Goal: Information Seeking & Learning: Find specific fact

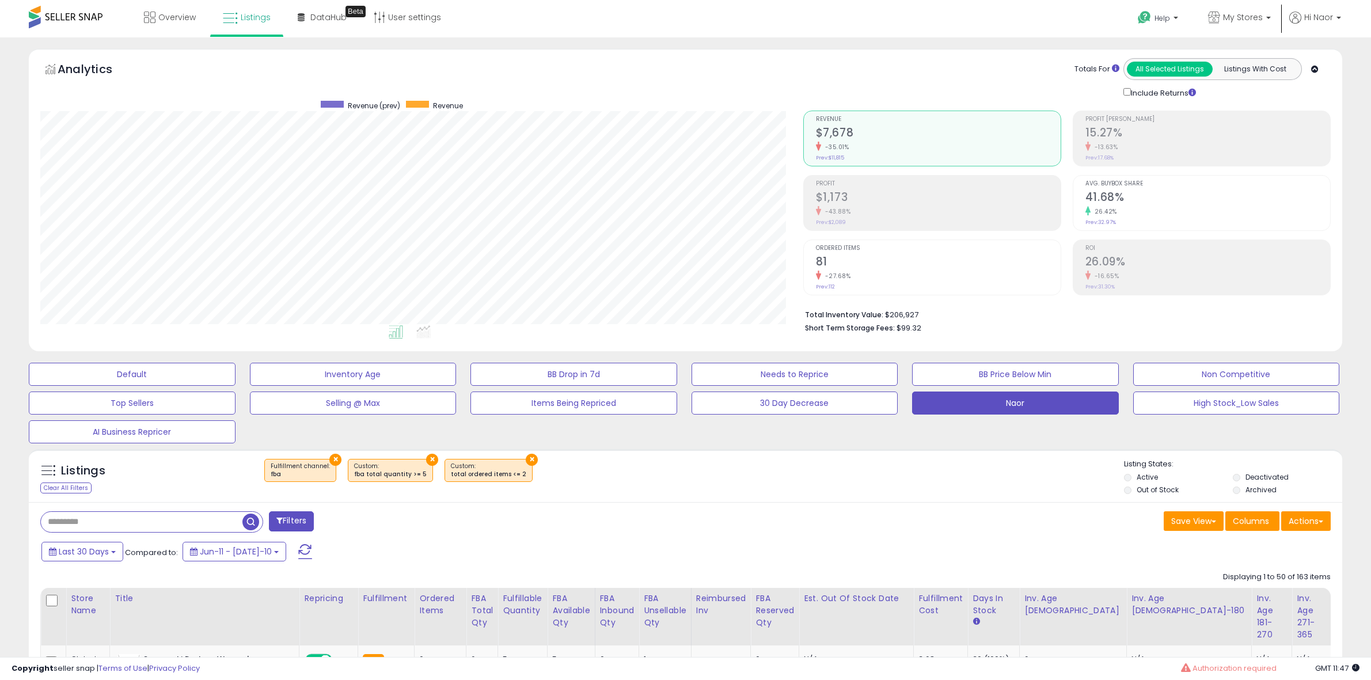
select select "**"
select select
click at [61, 482] on div "Clear All Filters" at bounding box center [65, 487] width 51 height 11
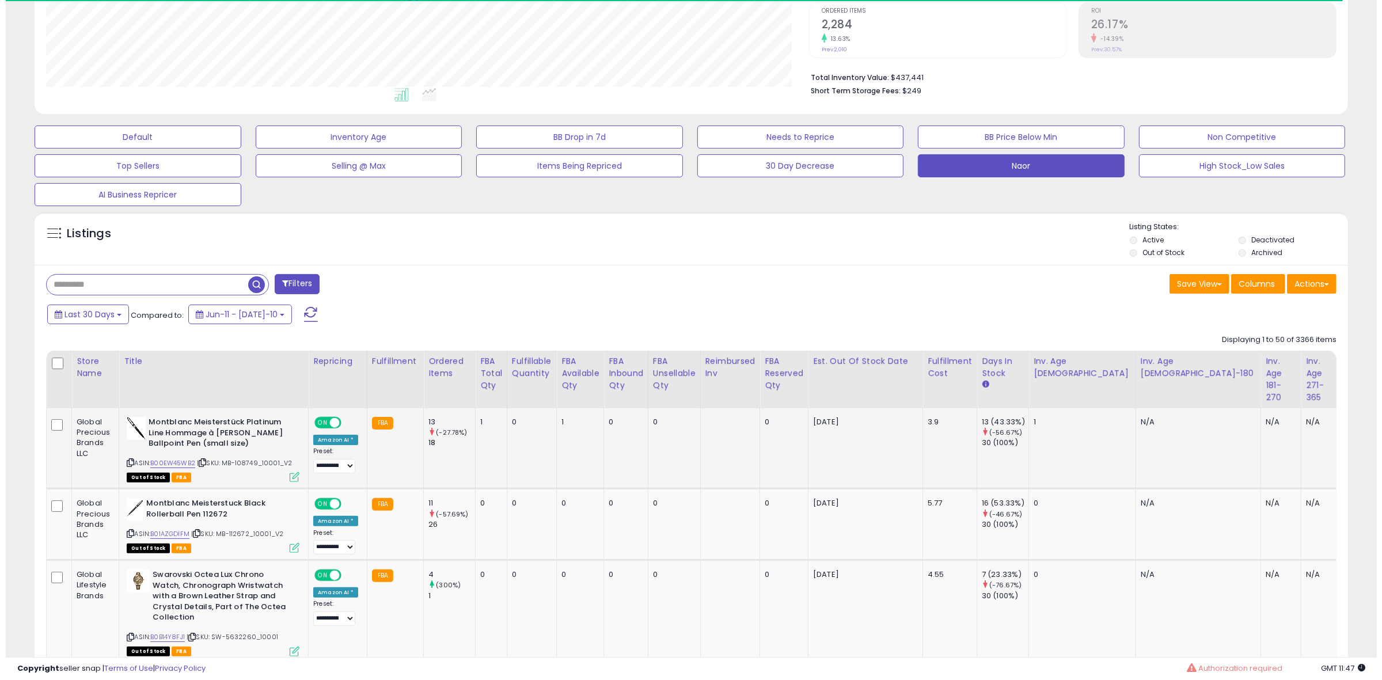
scroll to position [288, 0]
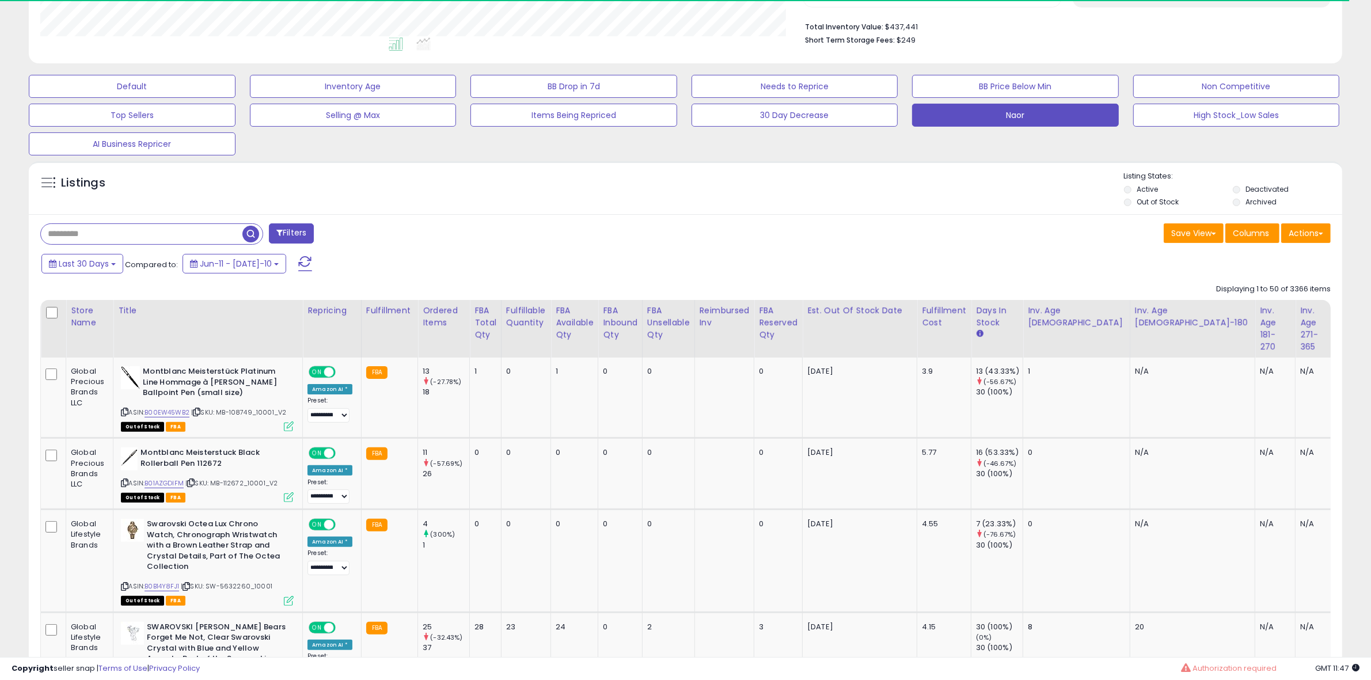
click at [1244, 243] on div "Columns" at bounding box center [1252, 234] width 54 height 22
click at [1242, 239] on button "Columns" at bounding box center [1252, 233] width 54 height 20
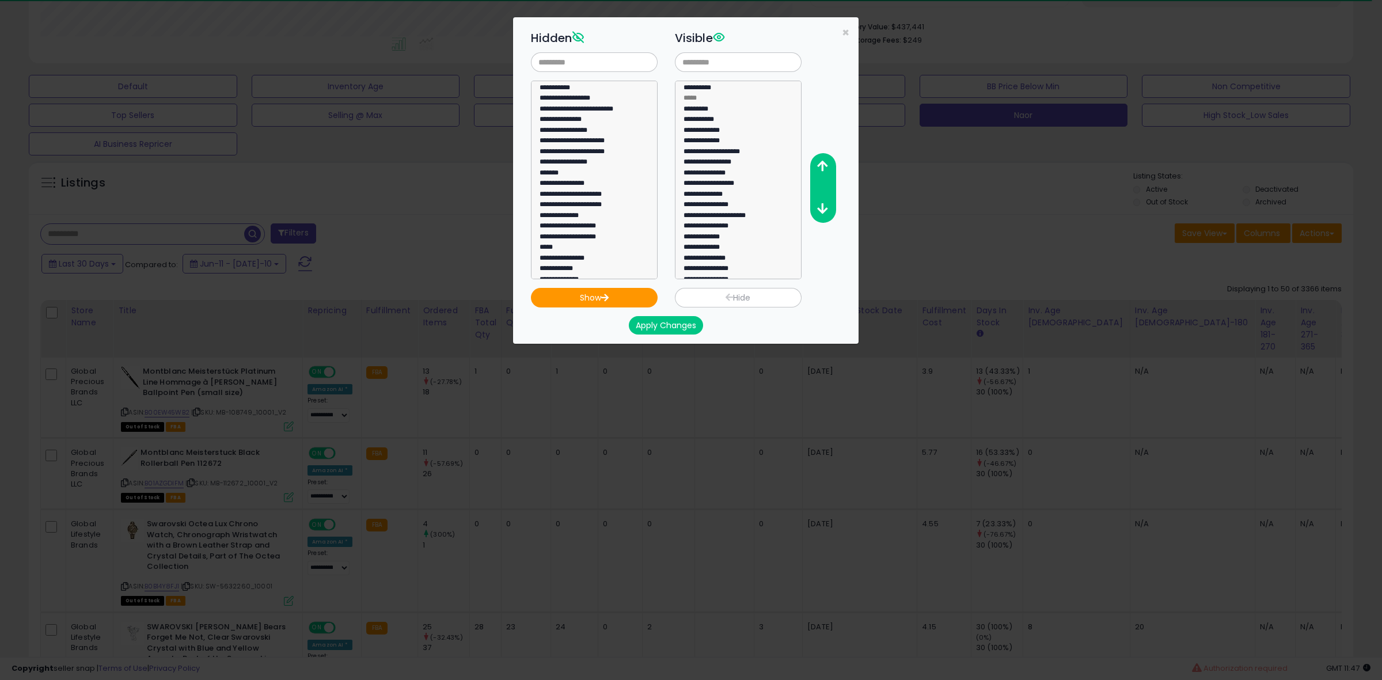
scroll to position [236, 768]
click at [615, 67] on input "text" at bounding box center [594, 62] width 127 height 20
type input "*"
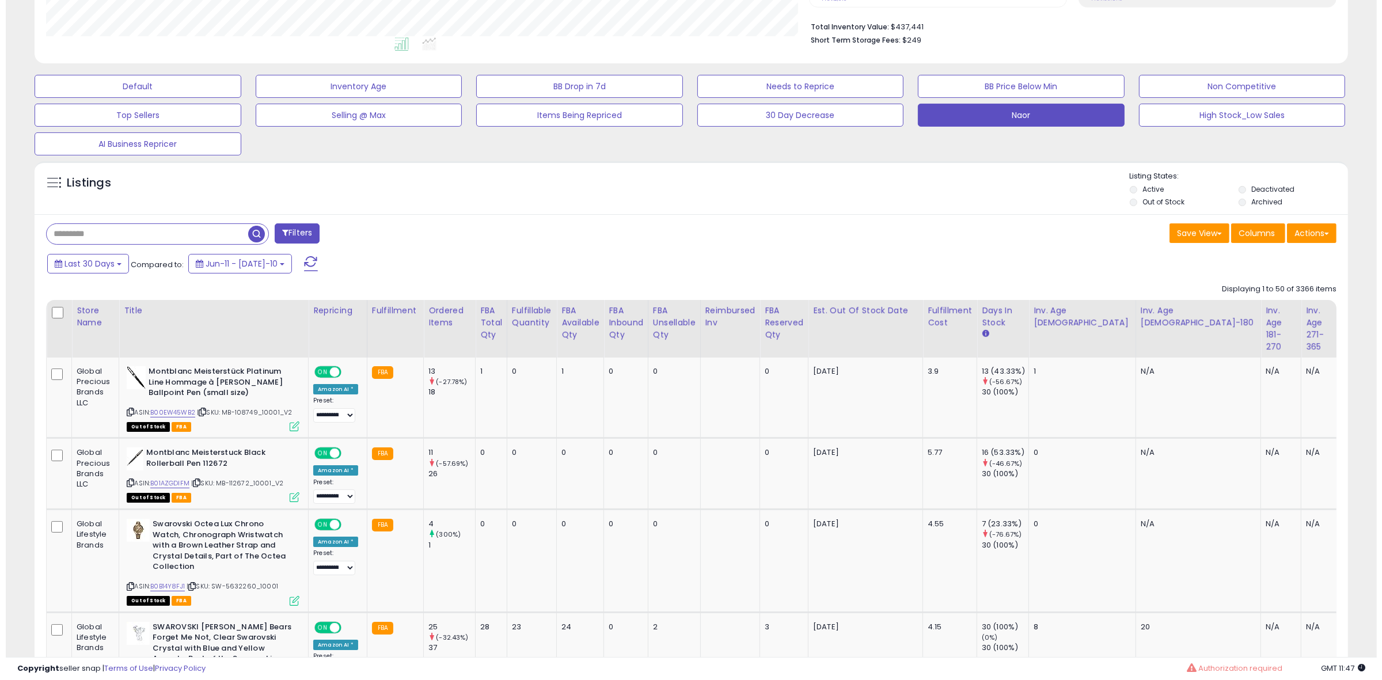
scroll to position [575407, 574880]
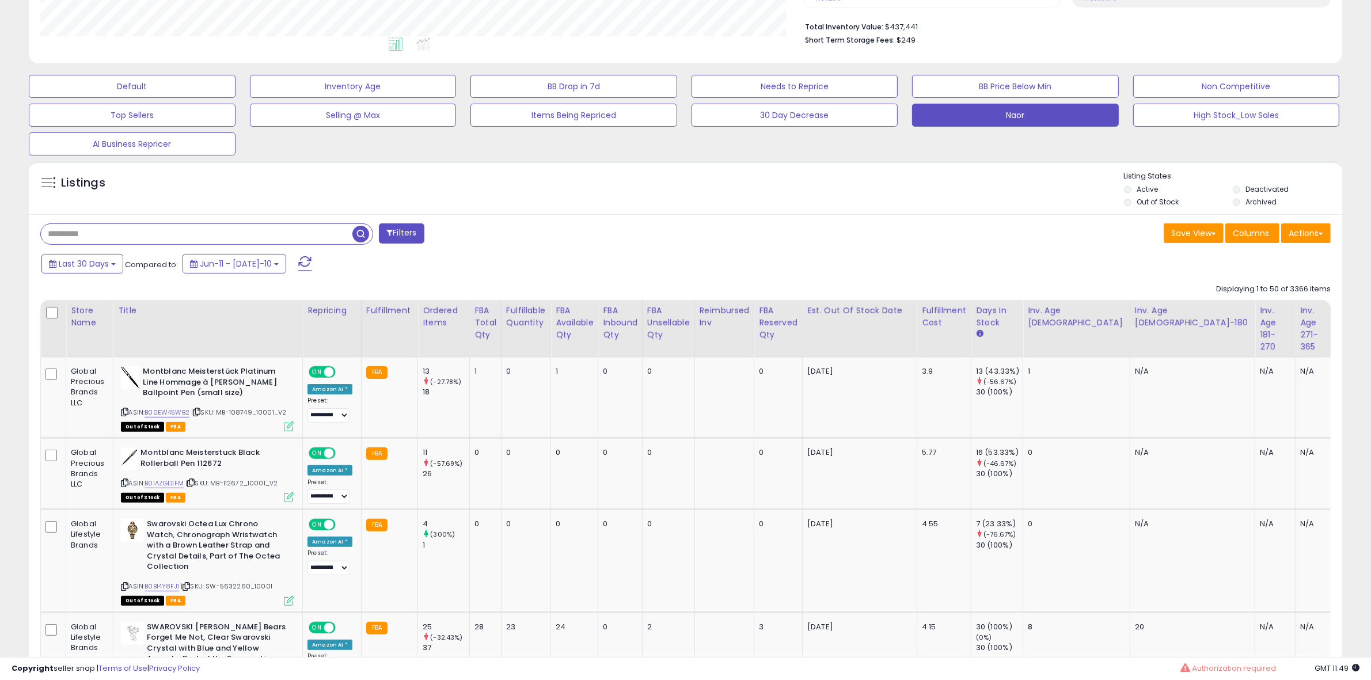
click at [203, 239] on input "text" at bounding box center [196, 234] width 311 height 20
paste input "**********"
type input "**********"
click at [381, 238] on span "button" at bounding box center [378, 234] width 17 height 17
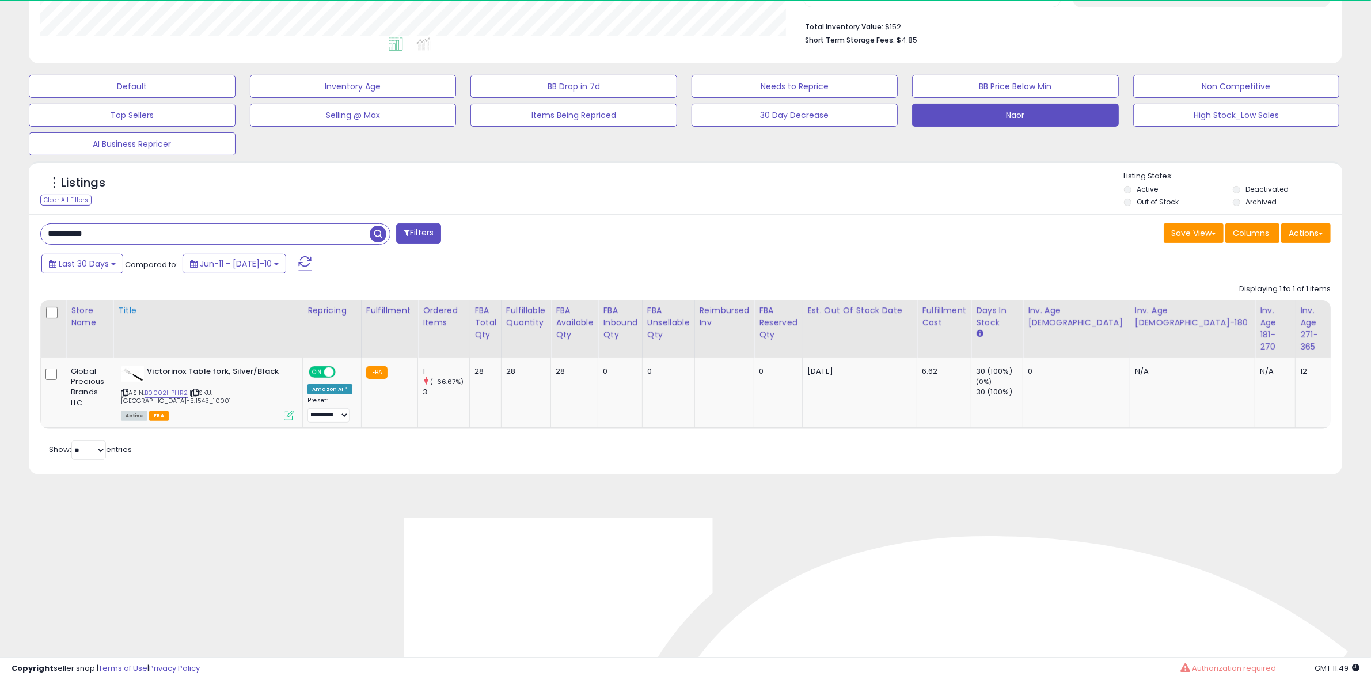
scroll to position [236, 763]
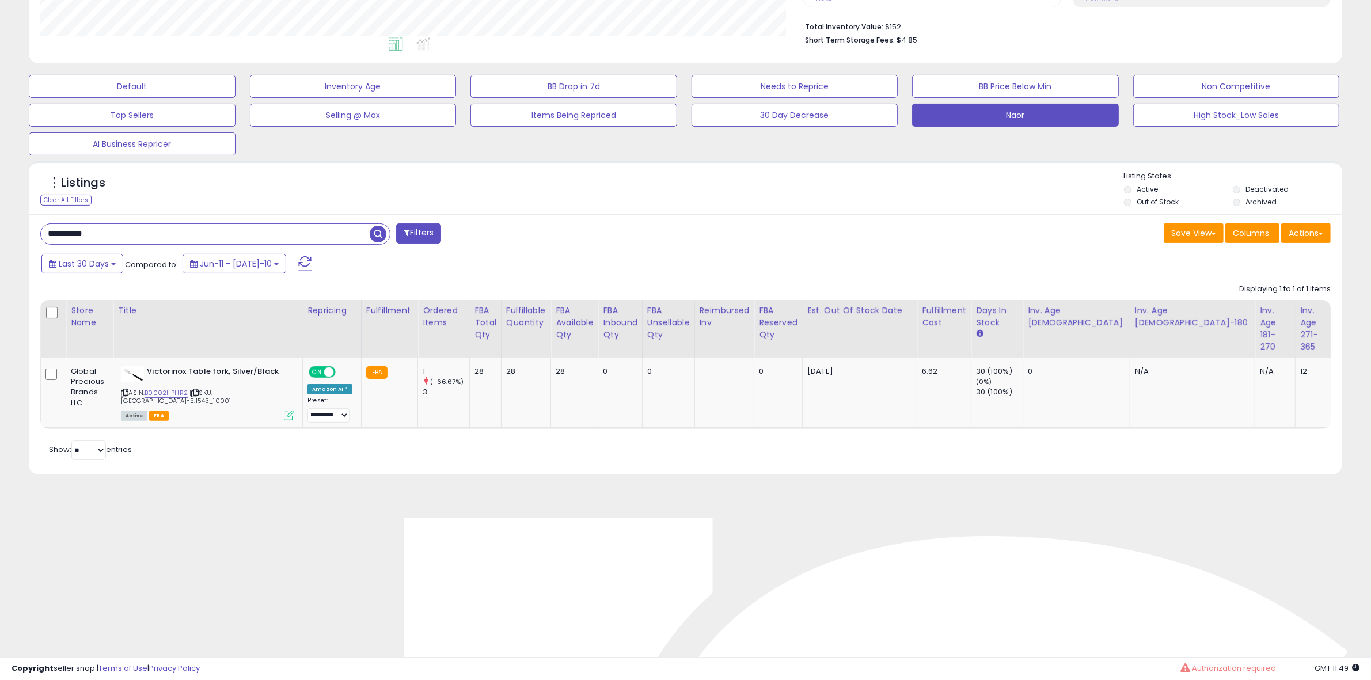
click at [683, 200] on div "Listings Clear All Filters Listing States:" at bounding box center [685, 190] width 1313 height 39
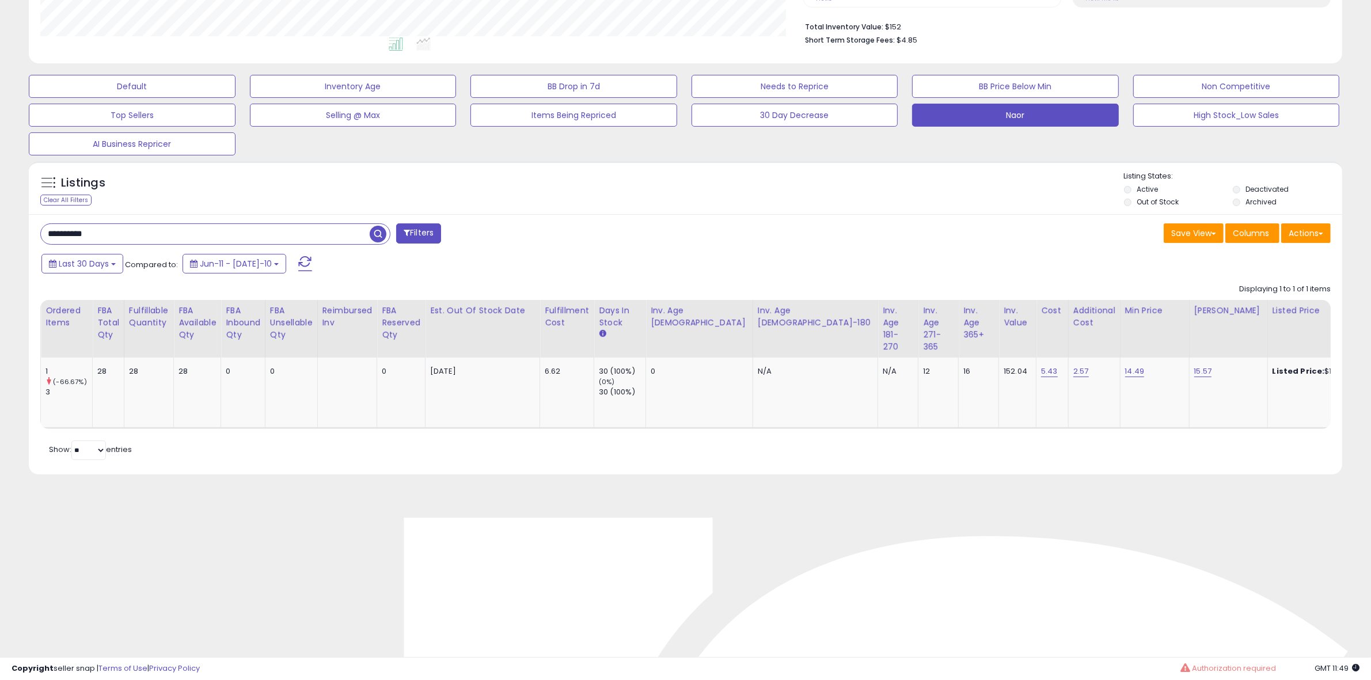
scroll to position [0, 0]
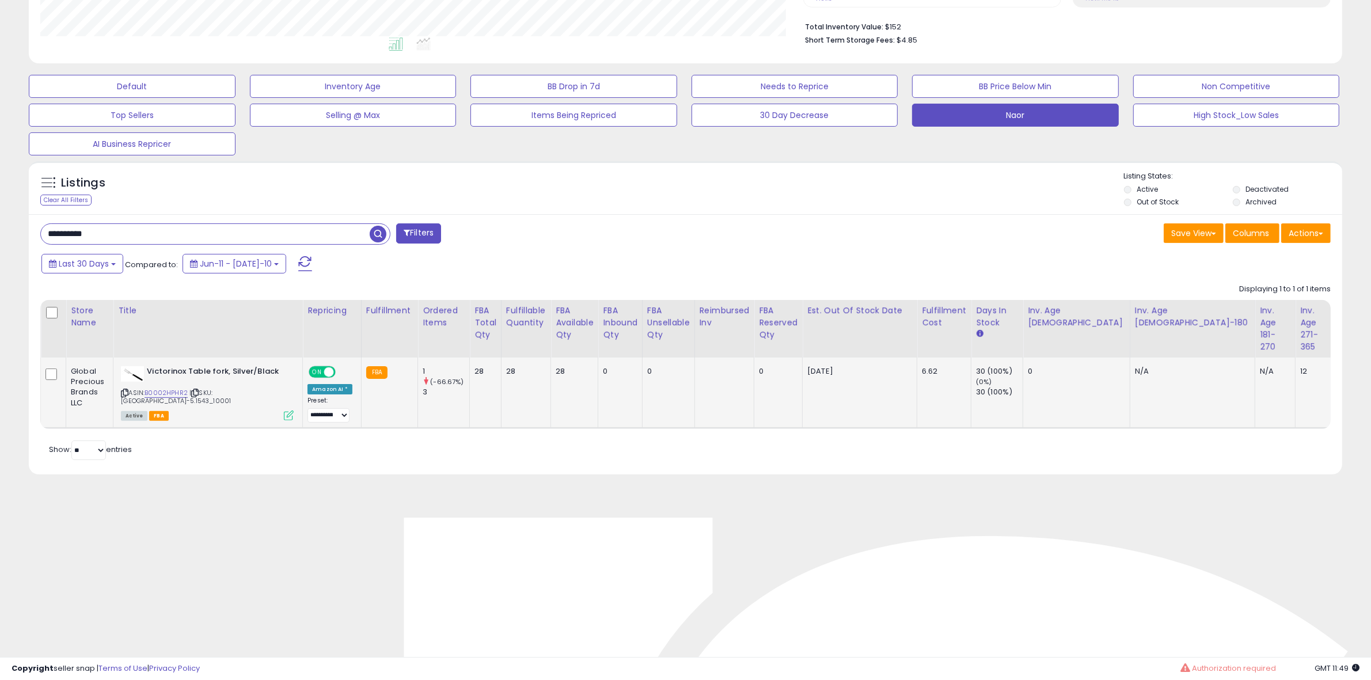
click at [185, 387] on div "ASIN: B0002HPHR2 | SKU: VIC-5.1543_10001 Active FBA" at bounding box center [207, 392] width 173 height 53
click at [184, 391] on link "B0002HPHR2" at bounding box center [165, 393] width 43 height 10
drag, startPoint x: 144, startPoint y: 240, endPoint x: -50, endPoint y: 239, distance: 194.0
click at [0, 239] on html "Unable to login Retrieving listings data.. has not yet accepted the Terms of Us…" at bounding box center [685, 52] width 1371 height 680
click at [564, 263] on div "Last 30 Days Compared to: Jun-11 - [DATE]-10" at bounding box center [523, 265] width 968 height 26
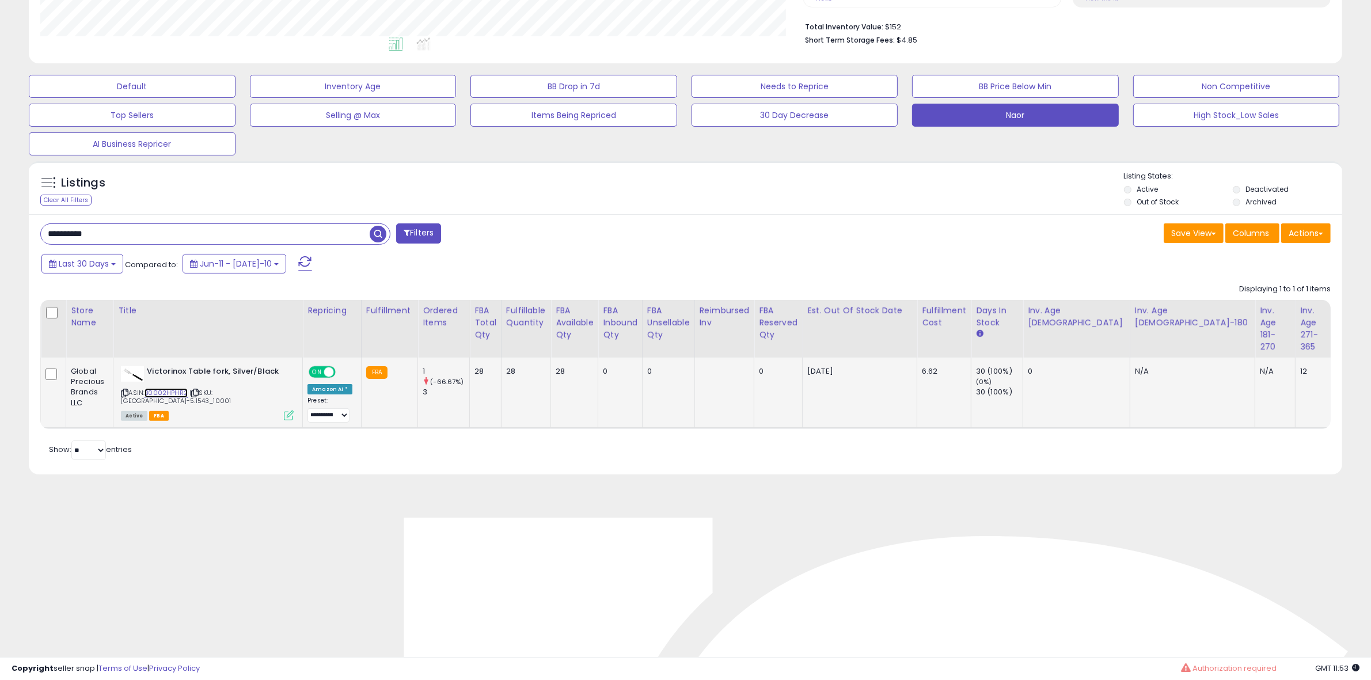
click at [153, 389] on link "B0002HPHR2" at bounding box center [165, 393] width 43 height 10
